Goal: Task Accomplishment & Management: Manage account settings

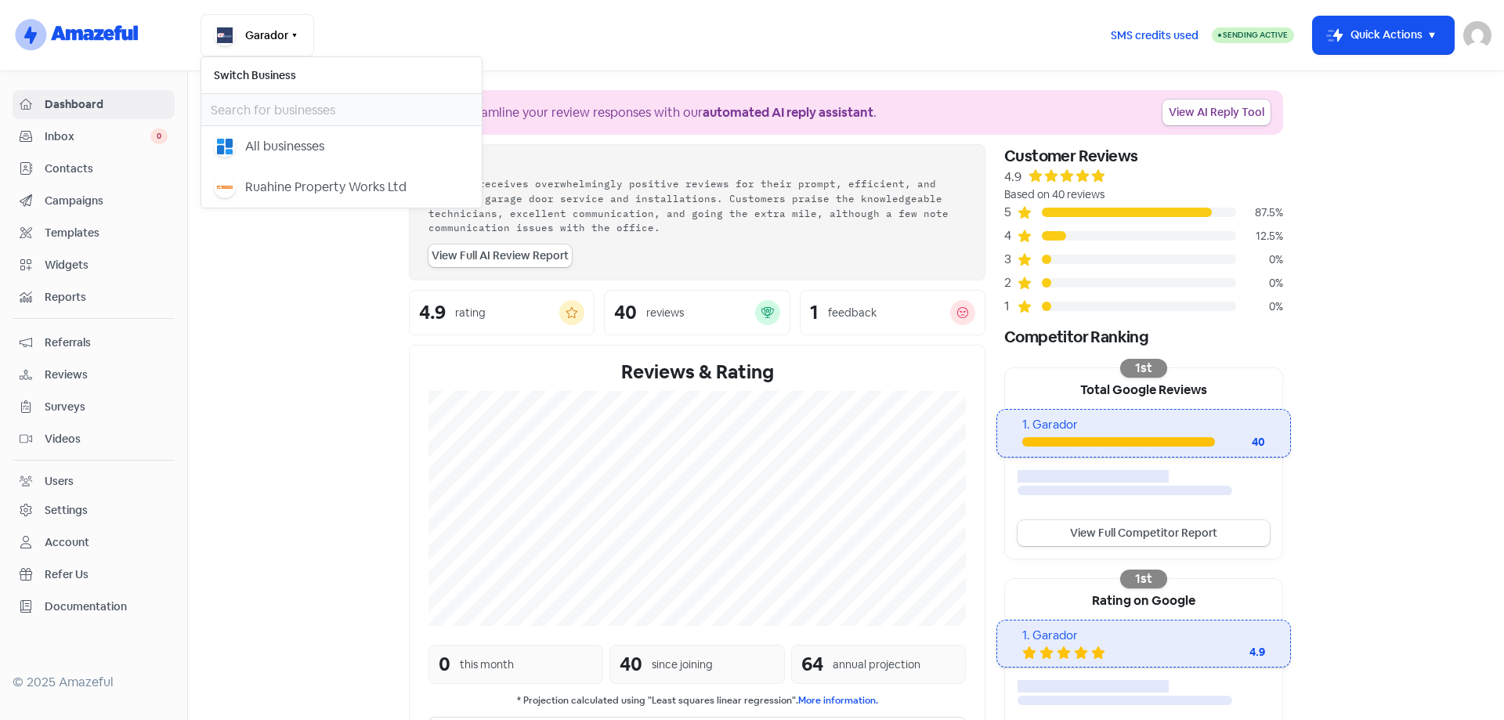
click at [241, 199] on button "Ruahine Property Works Ltd" at bounding box center [341, 187] width 281 height 41
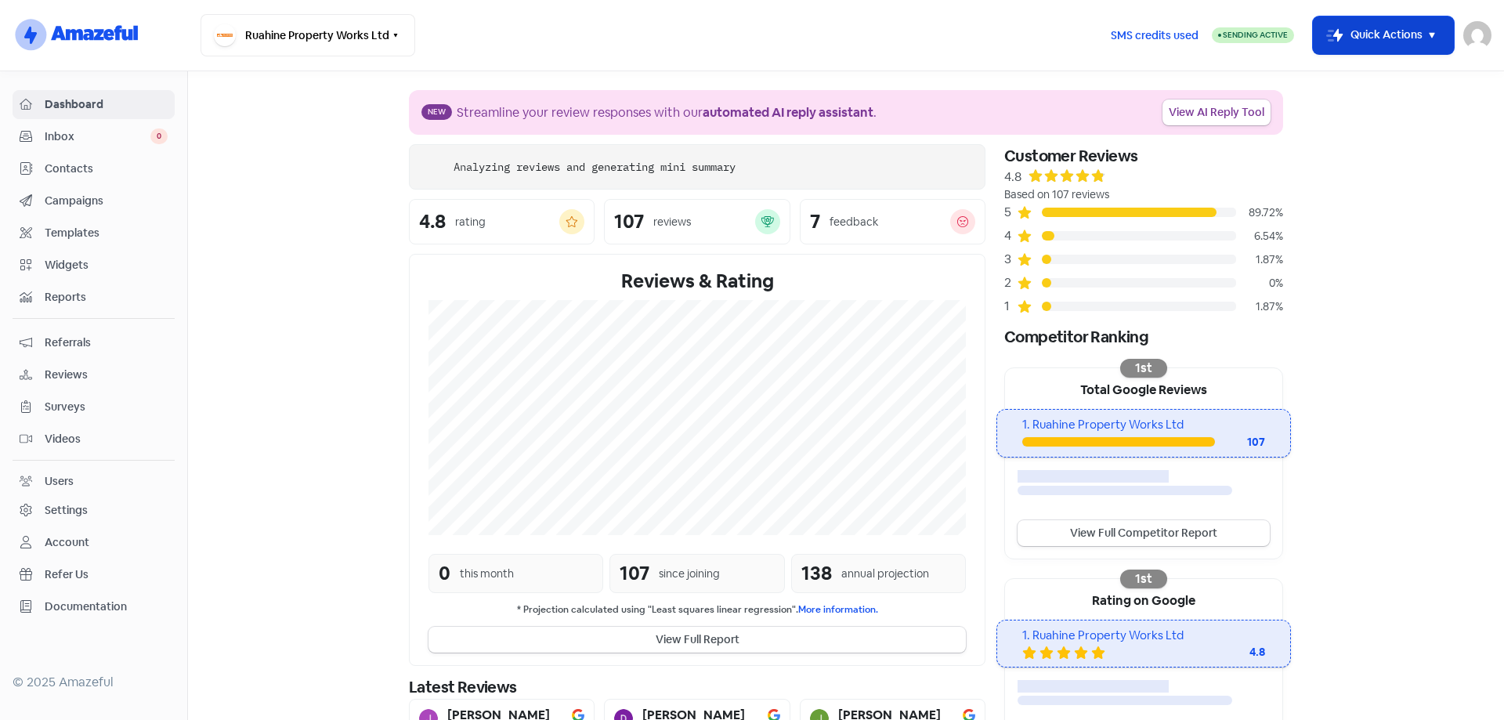
click at [1438, 35] on icon "button" at bounding box center [1432, 35] width 19 height 19
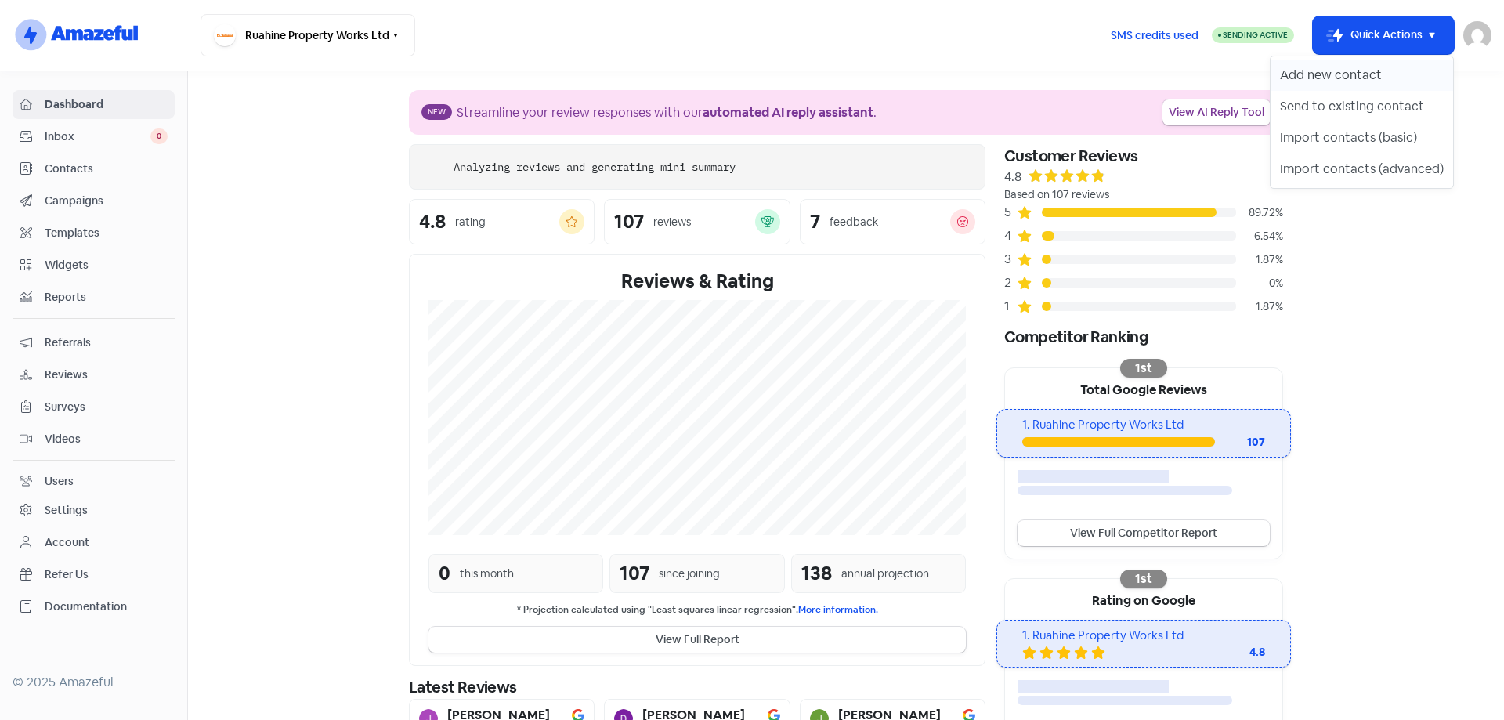
click at [1348, 75] on button "Add new contact" at bounding box center [1362, 75] width 183 height 31
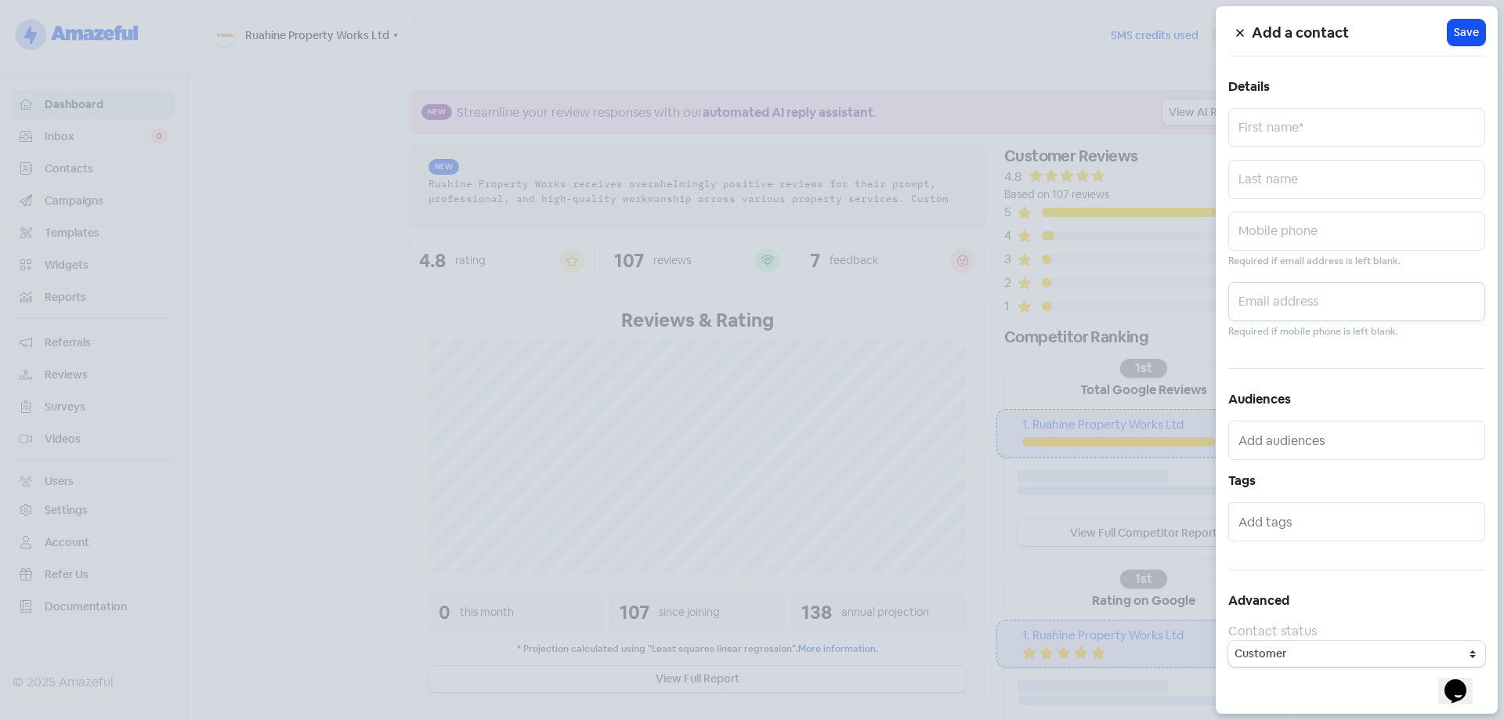
click at [1276, 291] on input "text" at bounding box center [1357, 301] width 257 height 39
paste input "rob.absalom@xtra.co.nz"
type input "rob.absalom@xtra.co.nz"
click at [1293, 137] on input "text" at bounding box center [1357, 127] width 257 height 39
type input "Rob"
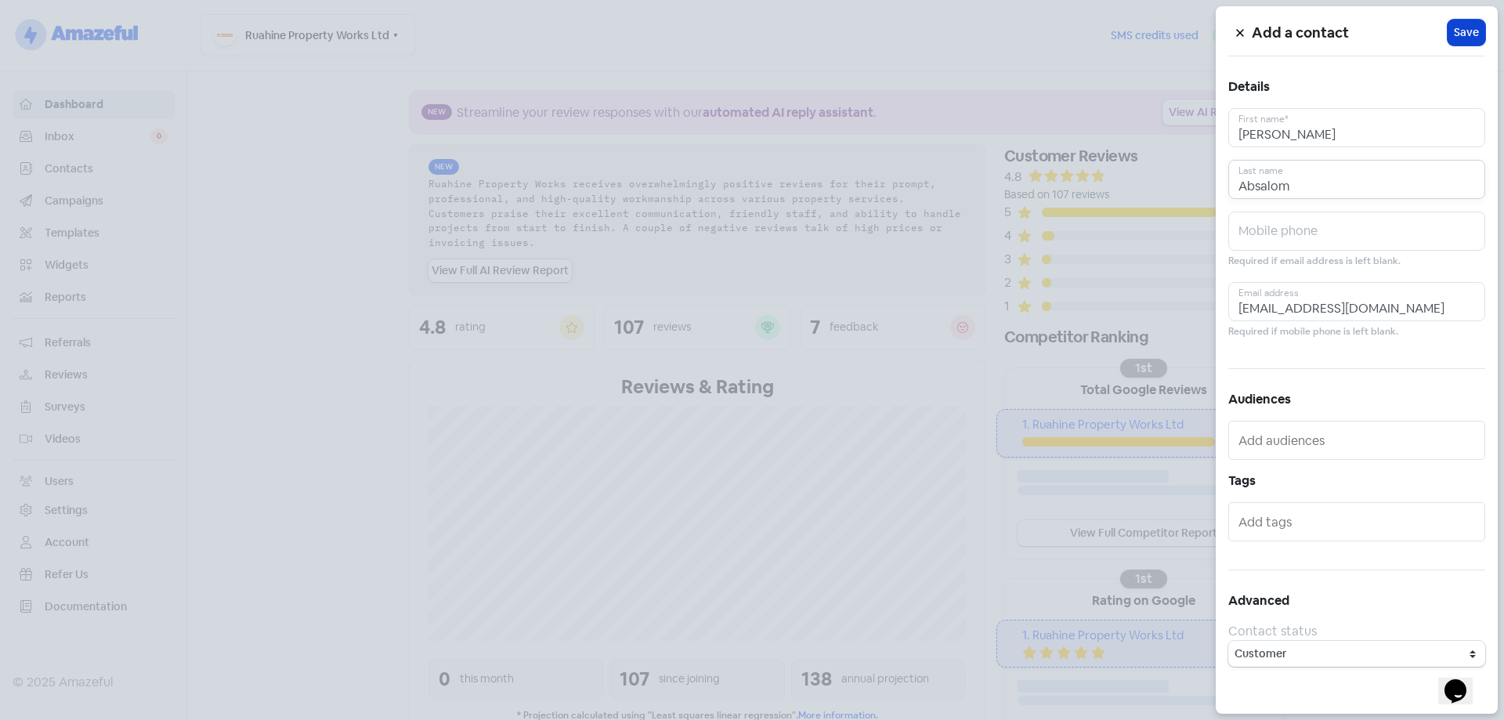
type input "Absalom"
click at [1454, 38] on button "Icon For Loading Save" at bounding box center [1467, 33] width 38 height 26
